Goal: Task Accomplishment & Management: Manage account settings

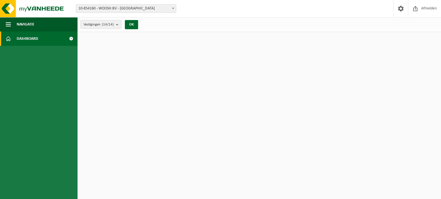
click at [24, 40] on span "Dashboard" at bounding box center [28, 39] width 22 height 14
click at [132, 25] on button "OK" at bounding box center [131, 24] width 13 height 9
click at [34, 5] on img at bounding box center [34, 8] width 69 height 17
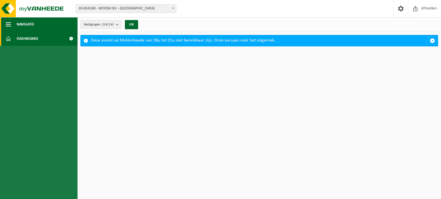
click at [14, 24] on button "Navigatie" at bounding box center [38, 24] width 77 height 14
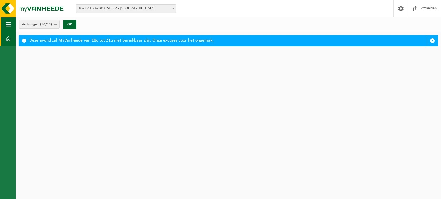
click at [12, 24] on button "Navigatie" at bounding box center [8, 24] width 16 height 14
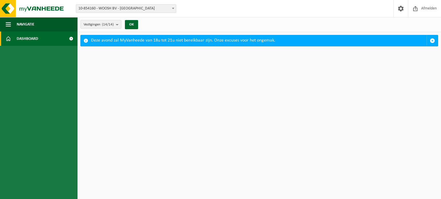
click at [25, 38] on span "Dashboard" at bounding box center [28, 39] width 22 height 14
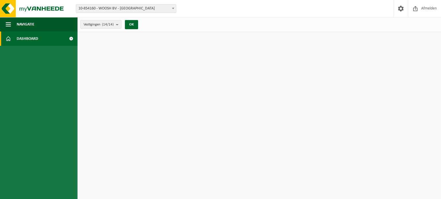
click at [10, 40] on span at bounding box center [8, 39] width 5 height 14
click at [9, 25] on span "button" at bounding box center [8, 24] width 5 height 14
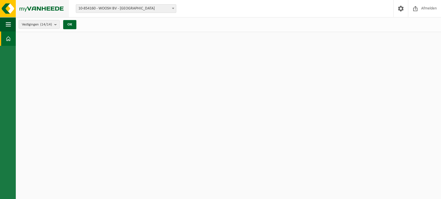
click at [23, 8] on img at bounding box center [34, 8] width 69 height 17
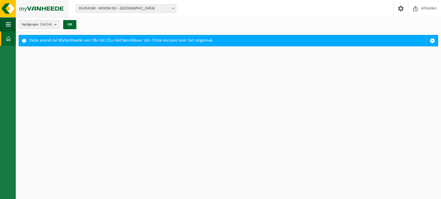
click at [9, 10] on img at bounding box center [34, 8] width 69 height 17
click at [132, 10] on span "10-854160 - WOOSH BV - [GEOGRAPHIC_DATA]" at bounding box center [126, 9] width 100 height 8
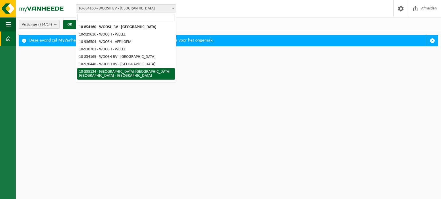
select select "118497"
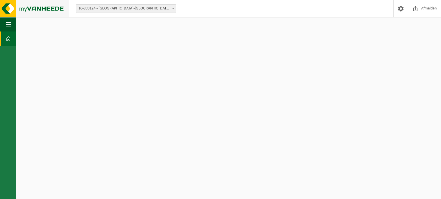
click at [44, 11] on img at bounding box center [34, 8] width 69 height 17
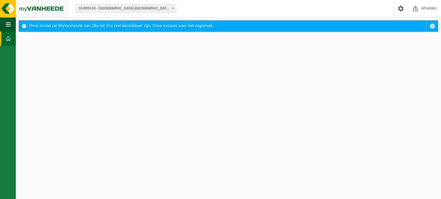
click at [23, 10] on img at bounding box center [34, 8] width 69 height 17
